Goal: Find specific page/section: Find specific page/section

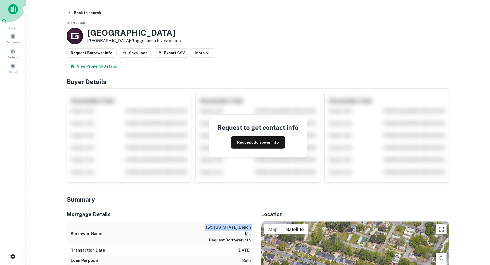
click at [9, 22] on div "Search" at bounding box center [13, 24] width 23 height 12
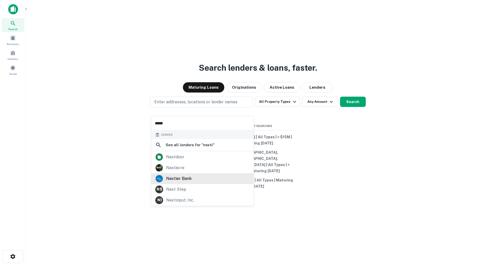
type input "*****"
click at [177, 176] on div "nextier bank" at bounding box center [178, 179] width 25 height 8
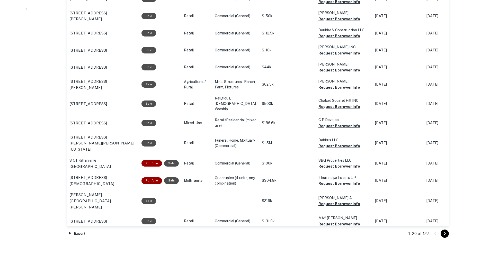
scroll to position [497, 0]
